Goal: Navigation & Orientation: Find specific page/section

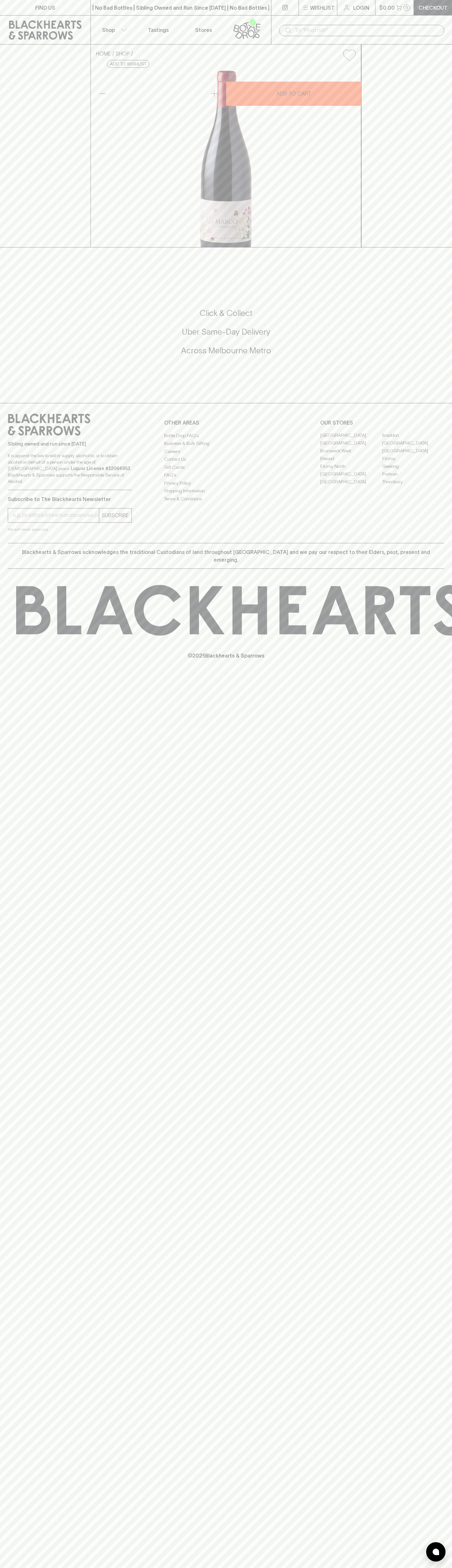
click at [67, 21] on icon at bounding box center [45, 30] width 73 height 20
click at [402, 1567] on html "FIND US | No Bad Bottles | Sibling Owned and Run Since [DATE] | No Bad Bottles …" at bounding box center [226, 784] width 452 height 1568
